Goal: Use online tool/utility: Utilize a website feature to perform a specific function

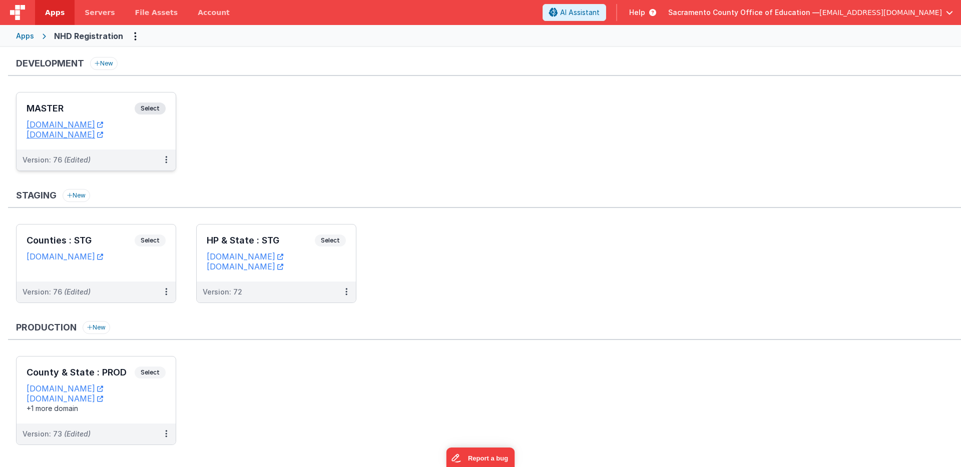
click at [147, 106] on span "Select" at bounding box center [150, 109] width 31 height 12
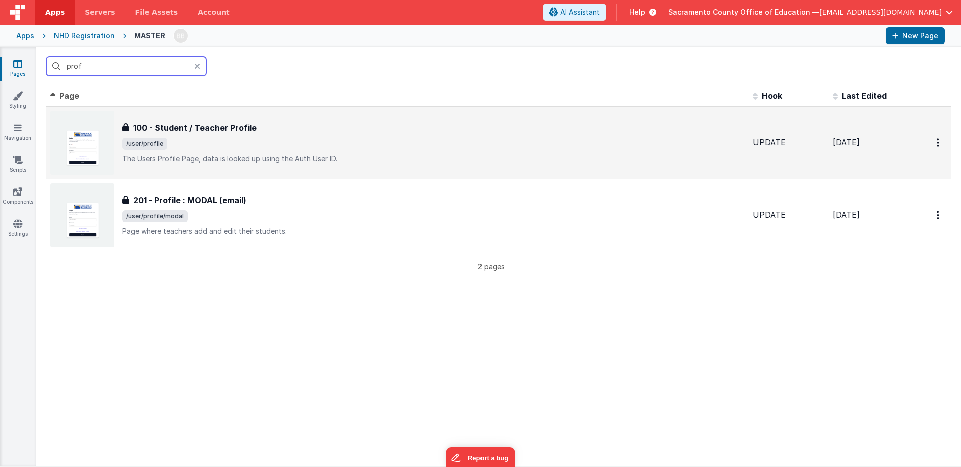
type input "prof"
click at [211, 122] on h3 "100 - Student / Teacher Profile" at bounding box center [195, 128] width 124 height 12
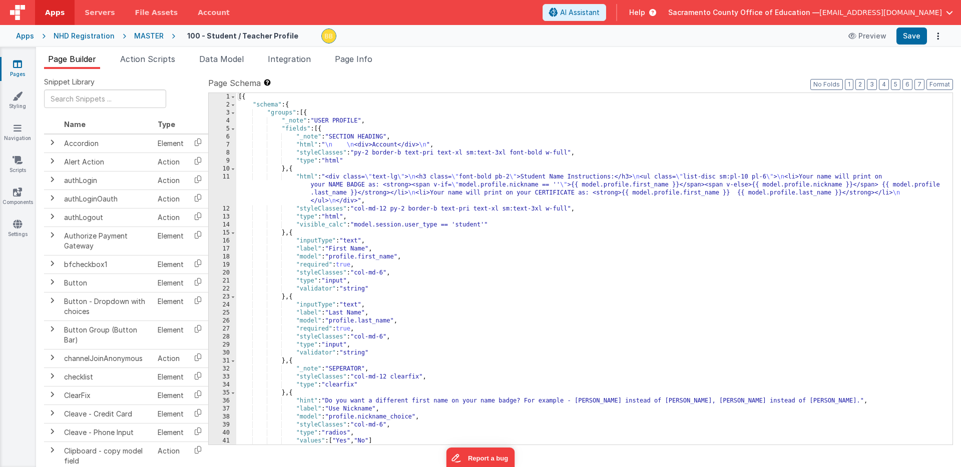
click at [18, 65] on icon at bounding box center [17, 64] width 9 height 10
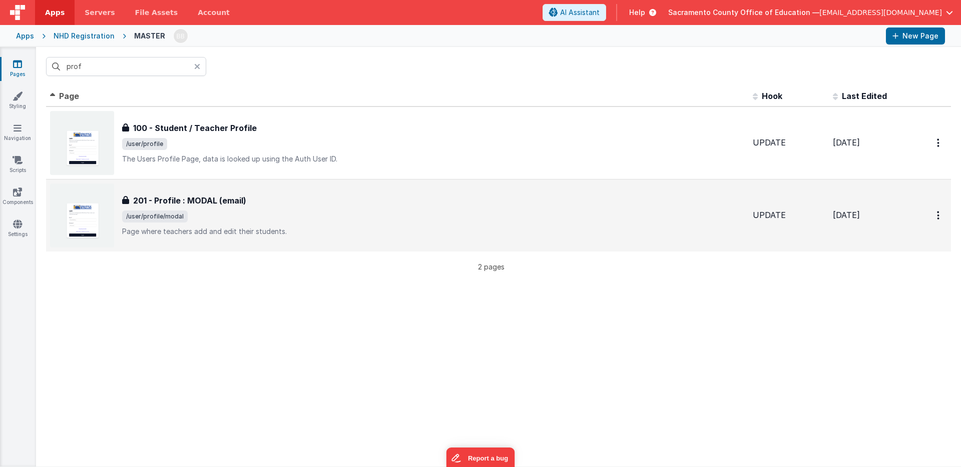
click at [189, 199] on h3 "201 - Profile : MODAL (email)" at bounding box center [189, 201] width 113 height 12
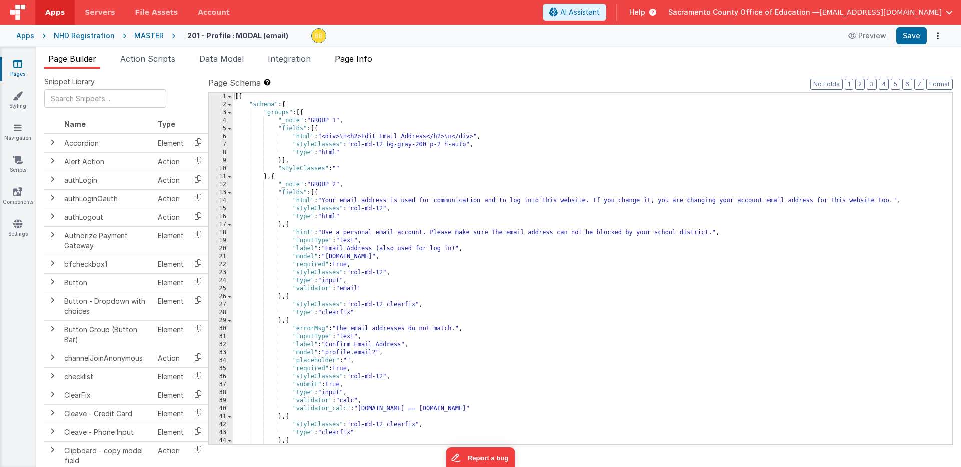
click at [361, 57] on span "Page Info" at bounding box center [354, 59] width 38 height 10
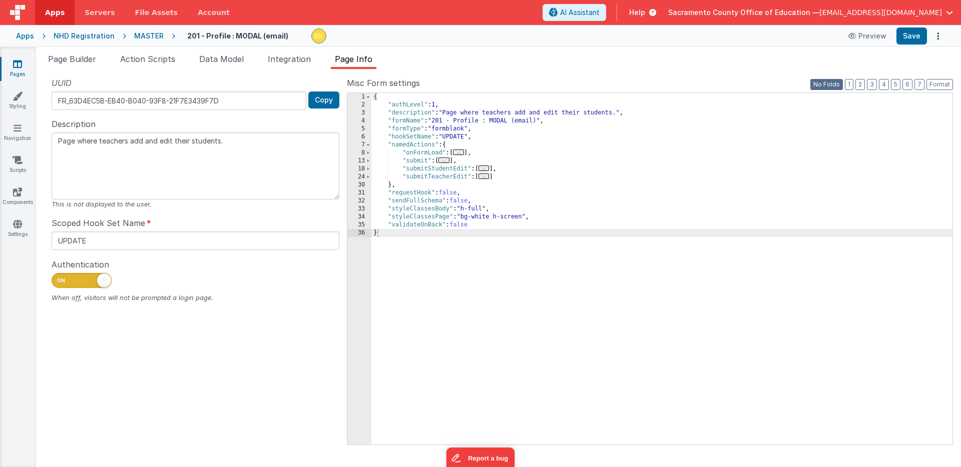
click at [837, 84] on button "No Folds" at bounding box center [826, 84] width 33 height 11
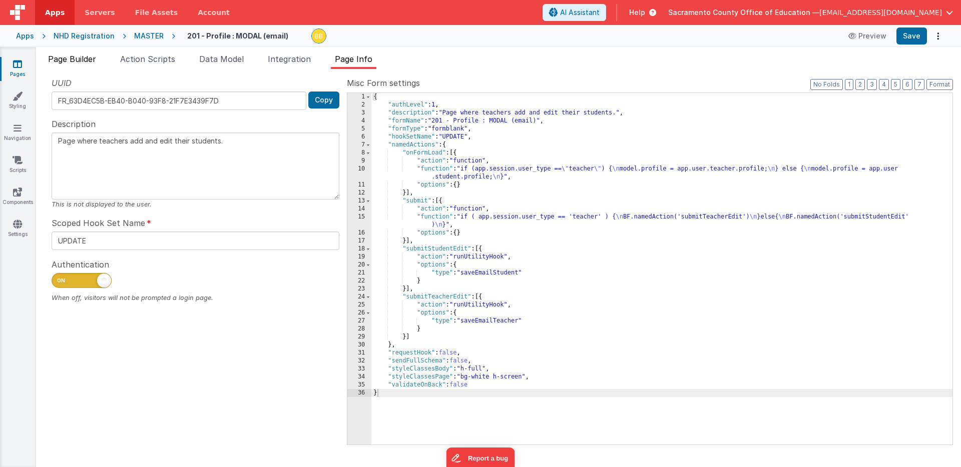
click at [83, 57] on span "Page Builder" at bounding box center [72, 59] width 48 height 10
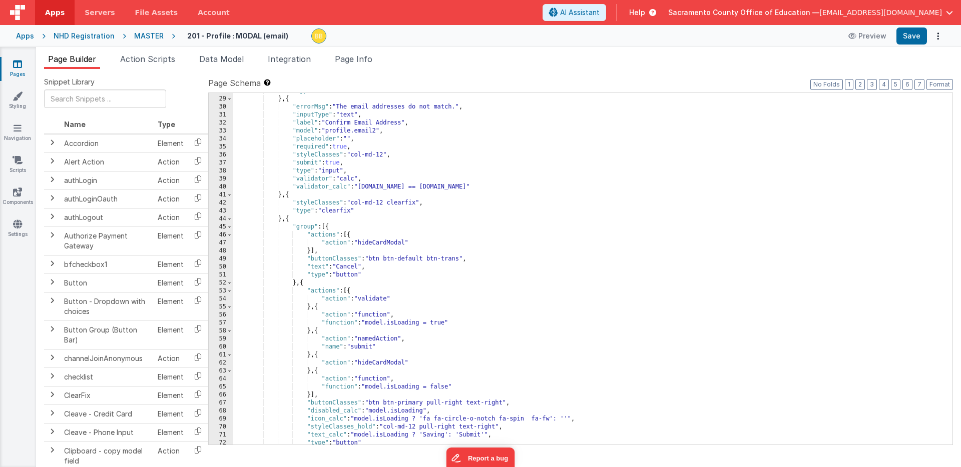
scroll to position [222, 0]
click at [358, 59] on span "Page Info" at bounding box center [354, 59] width 38 height 10
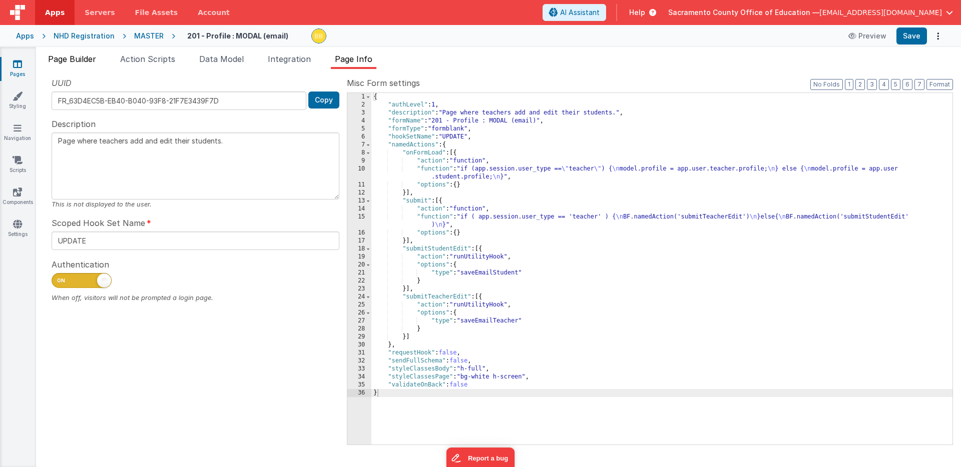
click at [88, 58] on span "Page Builder" at bounding box center [72, 59] width 48 height 10
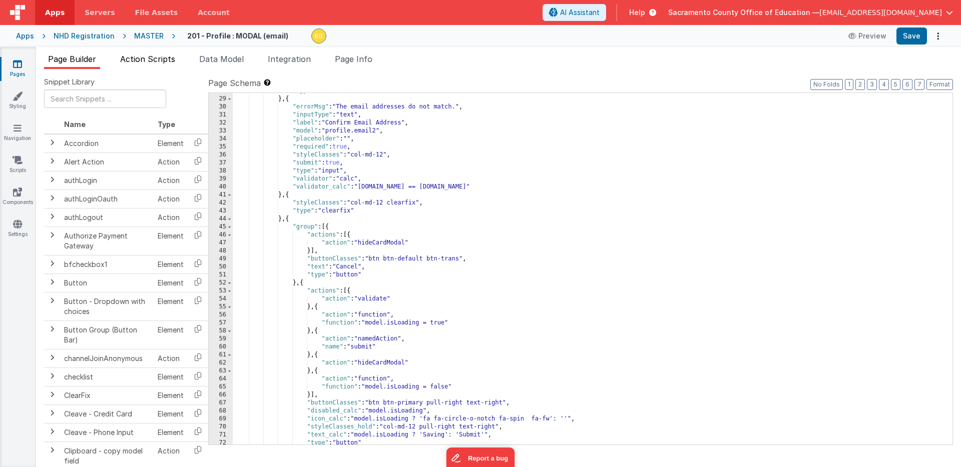
click at [151, 60] on span "Action Scripts" at bounding box center [147, 59] width 55 height 10
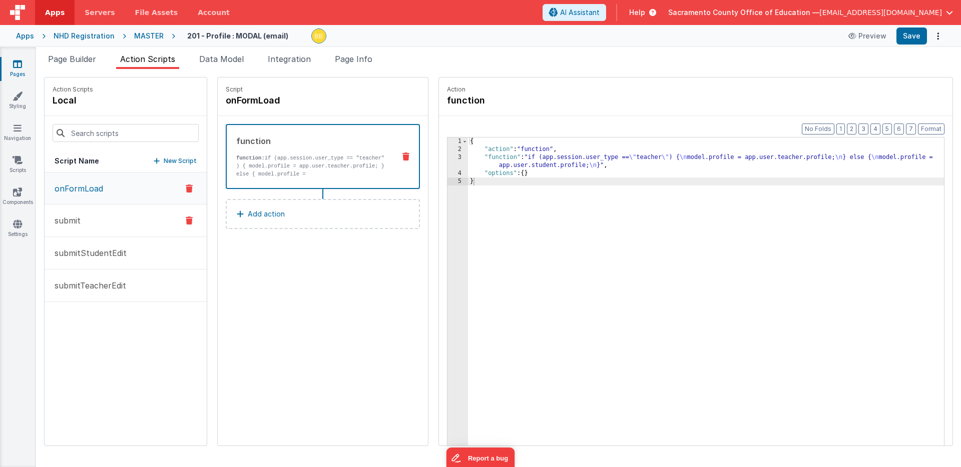
click at [76, 220] on p "submit" at bounding box center [65, 221] width 32 height 12
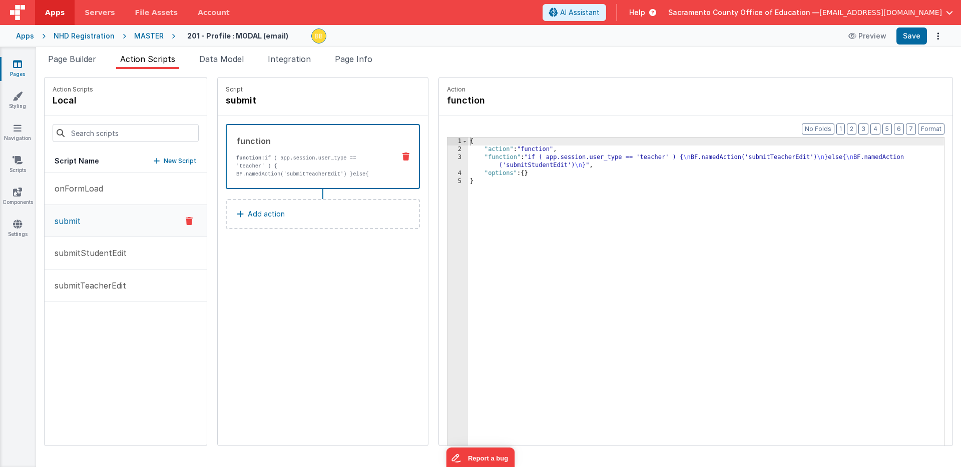
click at [468, 158] on div "{ "action" : "function" , "function" : "if ( app.session.user_type == 'teacher'…" at bounding box center [720, 315] width 505 height 355
click at [447, 160] on div "3" at bounding box center [457, 162] width 21 height 16
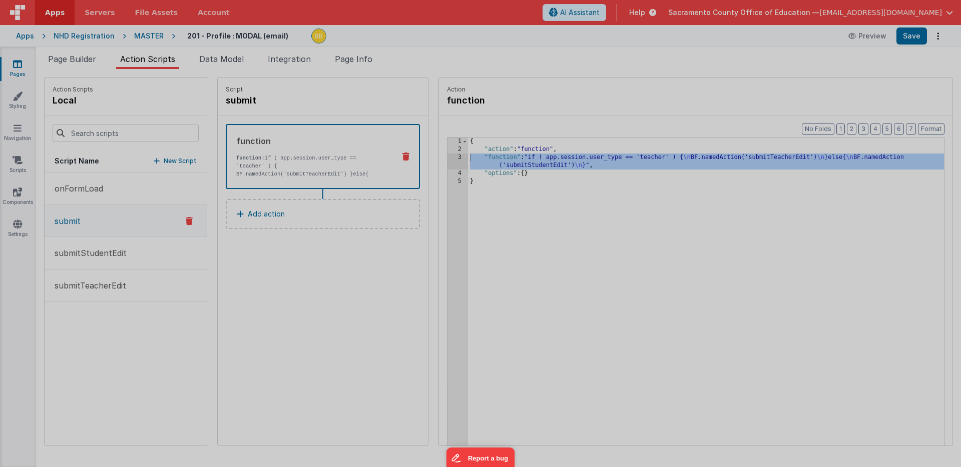
click at [431, 160] on div at bounding box center [480, 233] width 961 height 467
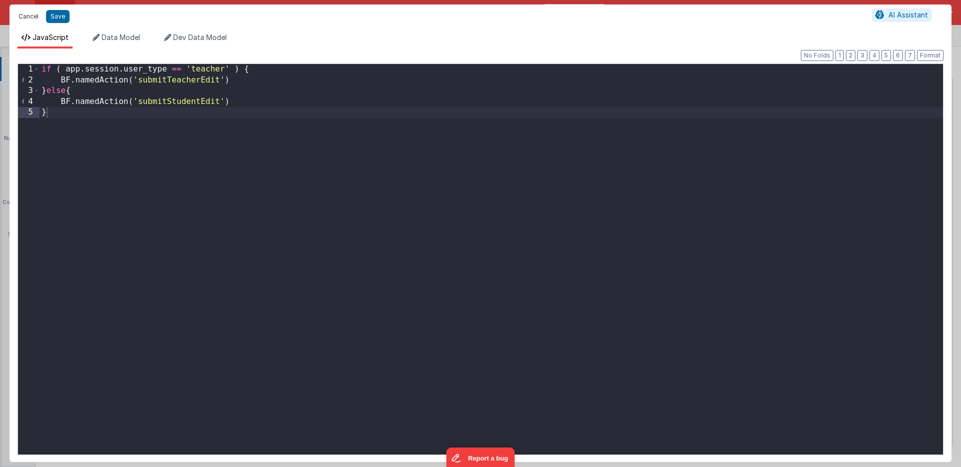
click at [30, 16] on button "Cancel" at bounding box center [29, 17] width 30 height 14
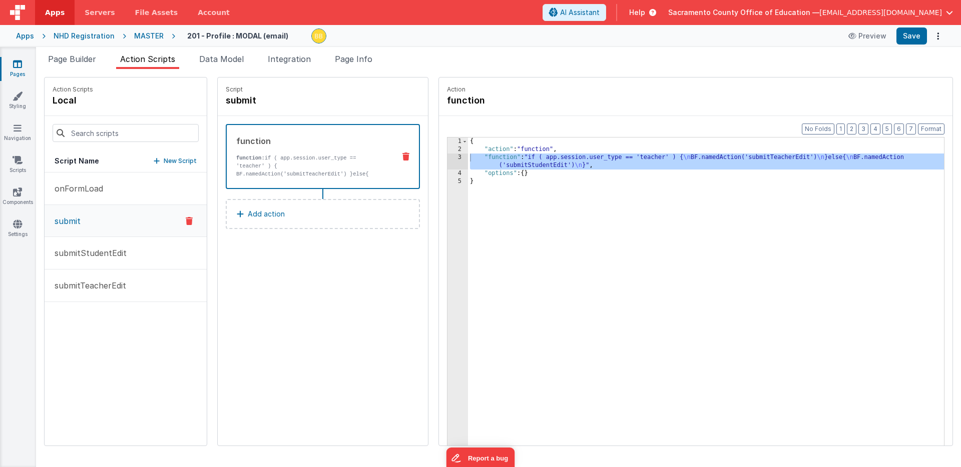
click at [248, 213] on p "Add action" at bounding box center [266, 214] width 37 height 12
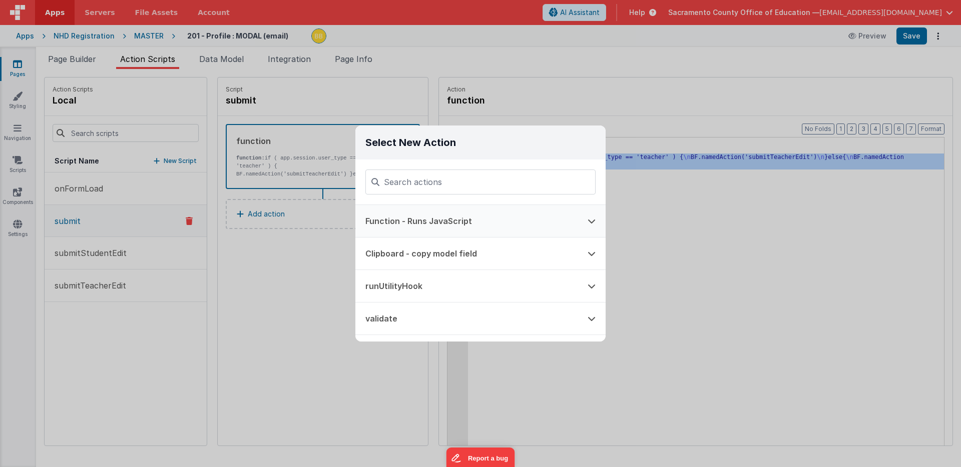
click at [433, 222] on button "Function - Runs JavaScript" at bounding box center [466, 221] width 222 height 32
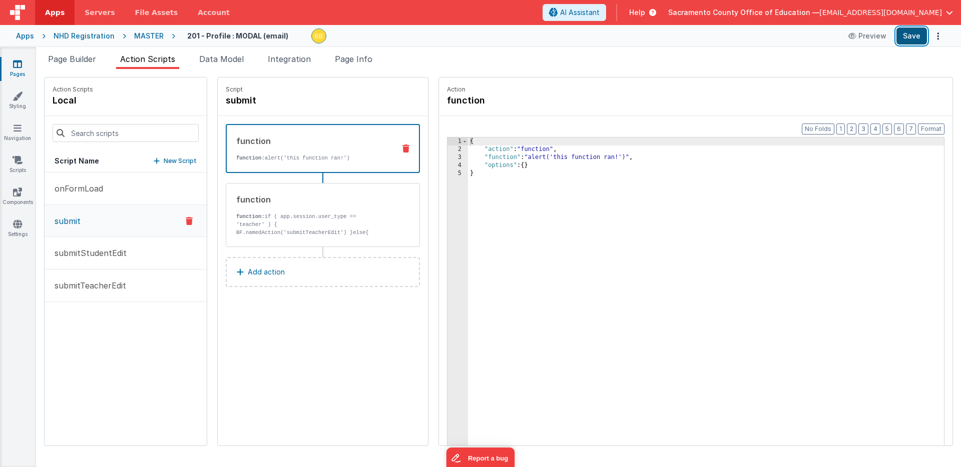
click at [916, 36] on button "Save" at bounding box center [911, 36] width 31 height 17
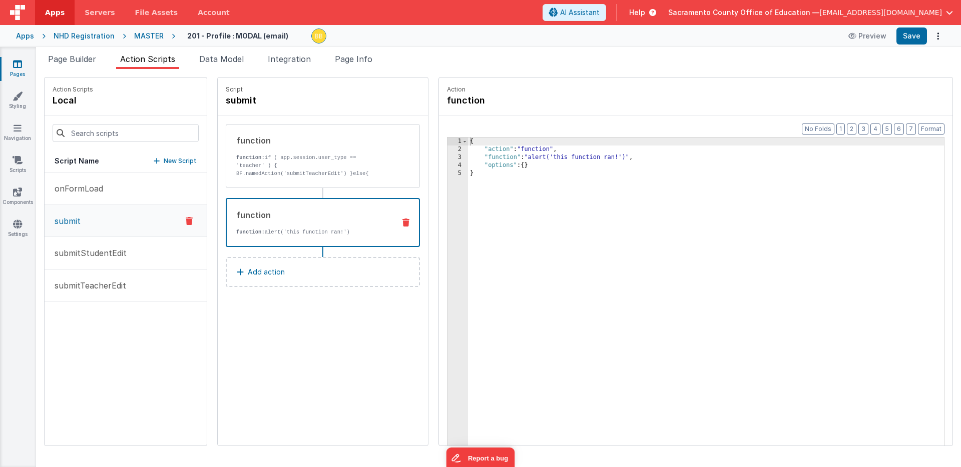
click at [588, 158] on div "{ "action" : "function" , "function" : "alert('this function ran!')" , "options…" at bounding box center [720, 315] width 505 height 355
click at [910, 34] on button "Save" at bounding box center [911, 36] width 31 height 17
click at [82, 57] on span "Page Builder" at bounding box center [72, 59] width 48 height 10
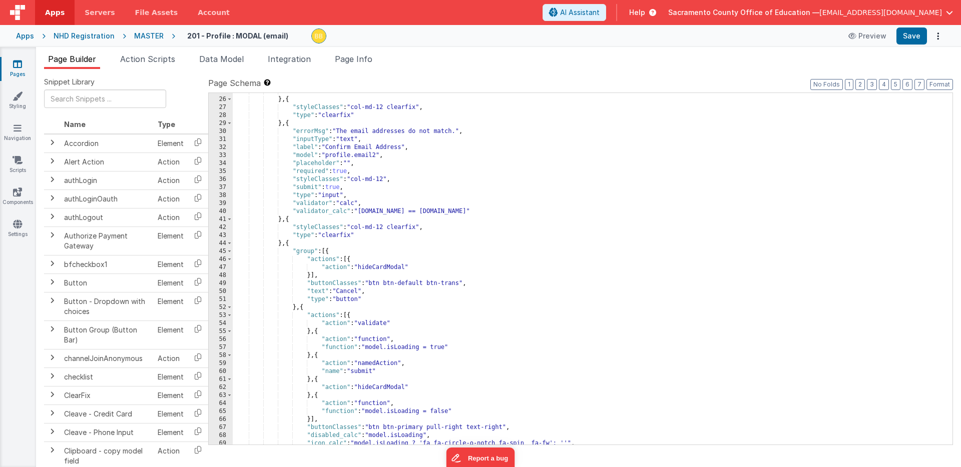
scroll to position [198, 0]
click at [150, 57] on span "Action Scripts" at bounding box center [147, 59] width 55 height 10
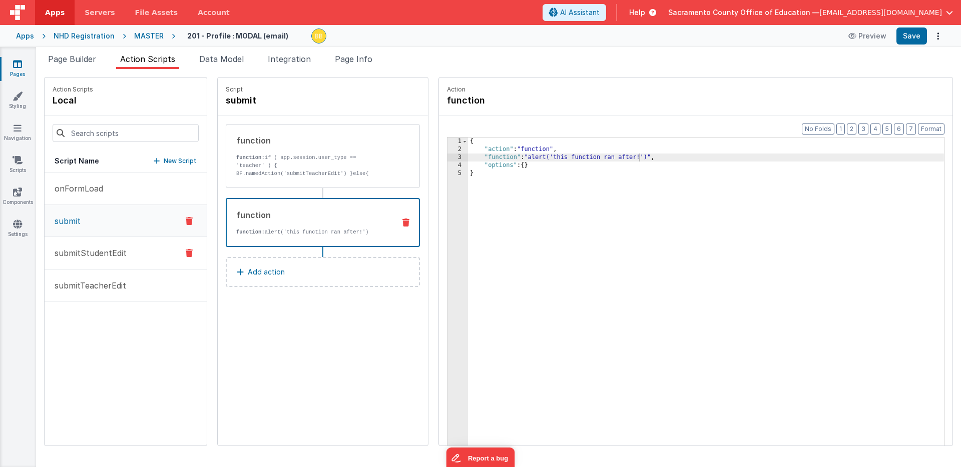
click at [104, 251] on p "submitStudentEdit" at bounding box center [88, 253] width 78 height 12
